Goal: Information Seeking & Learning: Learn about a topic

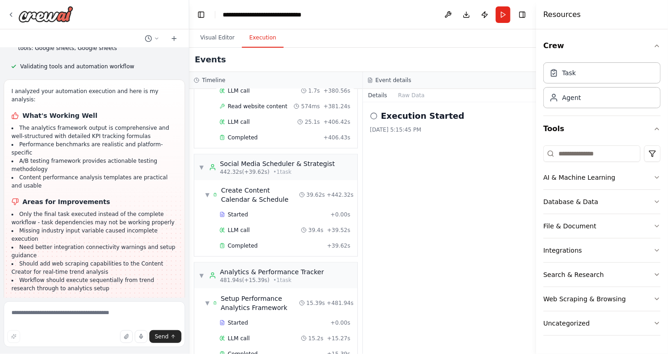
scroll to position [511, 0]
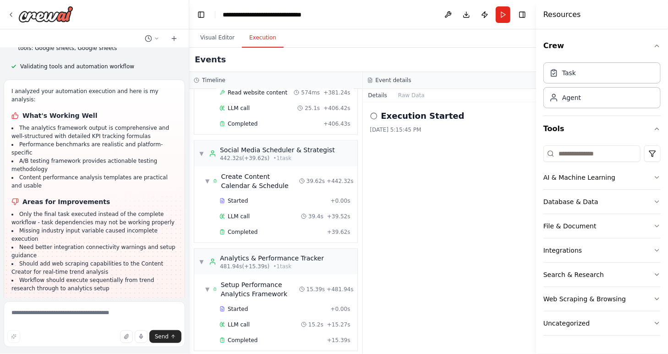
click at [417, 212] on div "Execution Started [DATE] 5:15:45 PM" at bounding box center [450, 228] width 174 height 252
click at [408, 95] on button "Raw Data" at bounding box center [412, 95] width 38 height 13
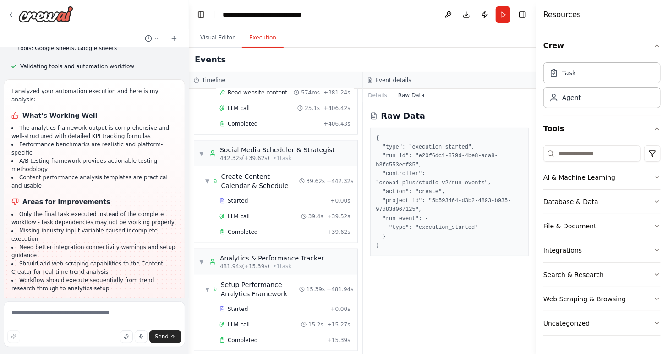
click at [436, 232] on pre "{ "type": "execution_started", "run_id": "e20f6dc1-879d-4be8-ada8-b3fc553eef85"…" at bounding box center [449, 192] width 147 height 116
click at [439, 218] on pre "{ "type": "execution_started", "run_id": "e20f6dc1-879d-4be8-ada8-b3fc553eef85"…" at bounding box center [449, 192] width 147 height 116
click at [441, 203] on pre "{ "type": "execution_started", "run_id": "e20f6dc1-879d-4be8-ada8-b3fc553eef85"…" at bounding box center [449, 192] width 147 height 116
click at [444, 195] on pre "{ "type": "execution_started", "run_id": "e20f6dc1-879d-4be8-ada8-b3fc553eef85"…" at bounding box center [449, 192] width 147 height 116
click at [445, 192] on pre "{ "type": "execution_started", "run_id": "e20f6dc1-879d-4be8-ada8-b3fc553eef85"…" at bounding box center [449, 192] width 147 height 116
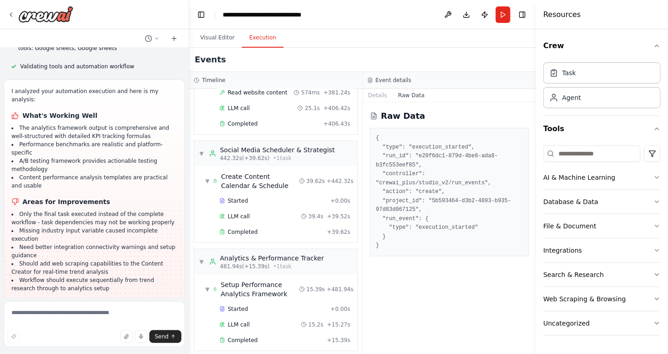
click at [450, 183] on pre "{ "type": "execution_started", "run_id": "e20f6dc1-879d-4be8-ada8-b3fc553eef85"…" at bounding box center [449, 192] width 147 height 116
click at [450, 174] on pre "{ "type": "execution_started", "run_id": "e20f6dc1-879d-4be8-ada8-b3fc553eef85"…" at bounding box center [449, 192] width 147 height 116
click at [450, 168] on pre "{ "type": "execution_started", "run_id": "e20f6dc1-879d-4be8-ada8-b3fc553eef85"…" at bounding box center [449, 192] width 147 height 116
click at [423, 169] on pre "{ "type": "execution_started", "run_id": "e20f6dc1-879d-4be8-ada8-b3fc553eef85"…" at bounding box center [449, 192] width 147 height 116
click at [381, 96] on button "Details" at bounding box center [378, 95] width 30 height 13
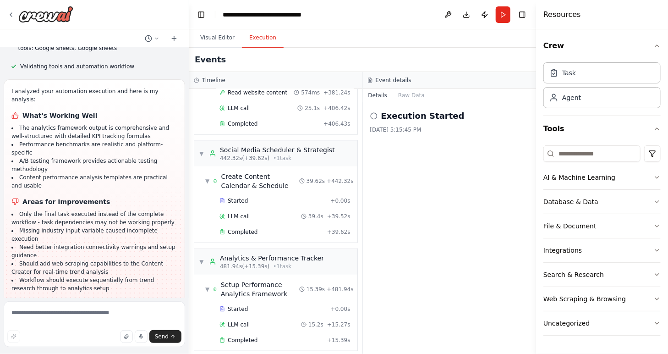
click at [401, 172] on div "Execution Started [DATE] 5:15:45 PM" at bounding box center [450, 228] width 174 height 252
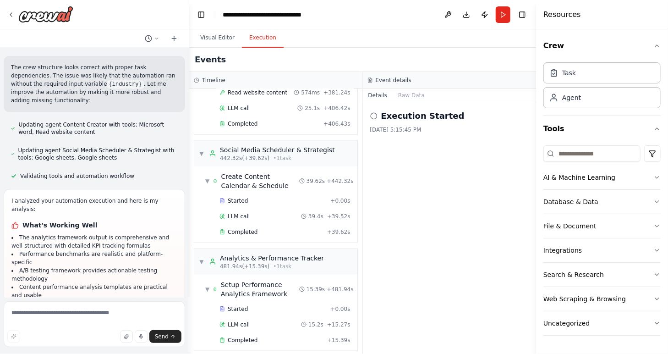
scroll to position [1314, 0]
